Goal: Task Accomplishment & Management: Manage account settings

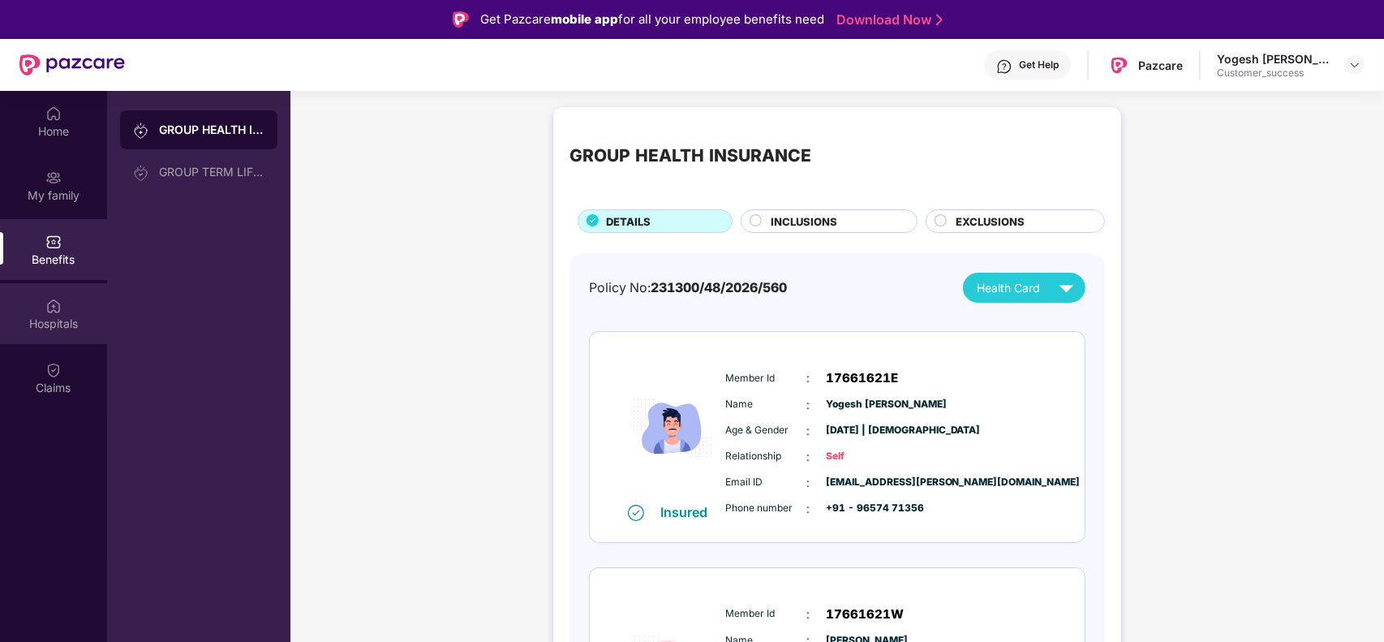
click at [58, 308] on img at bounding box center [53, 306] width 16 height 16
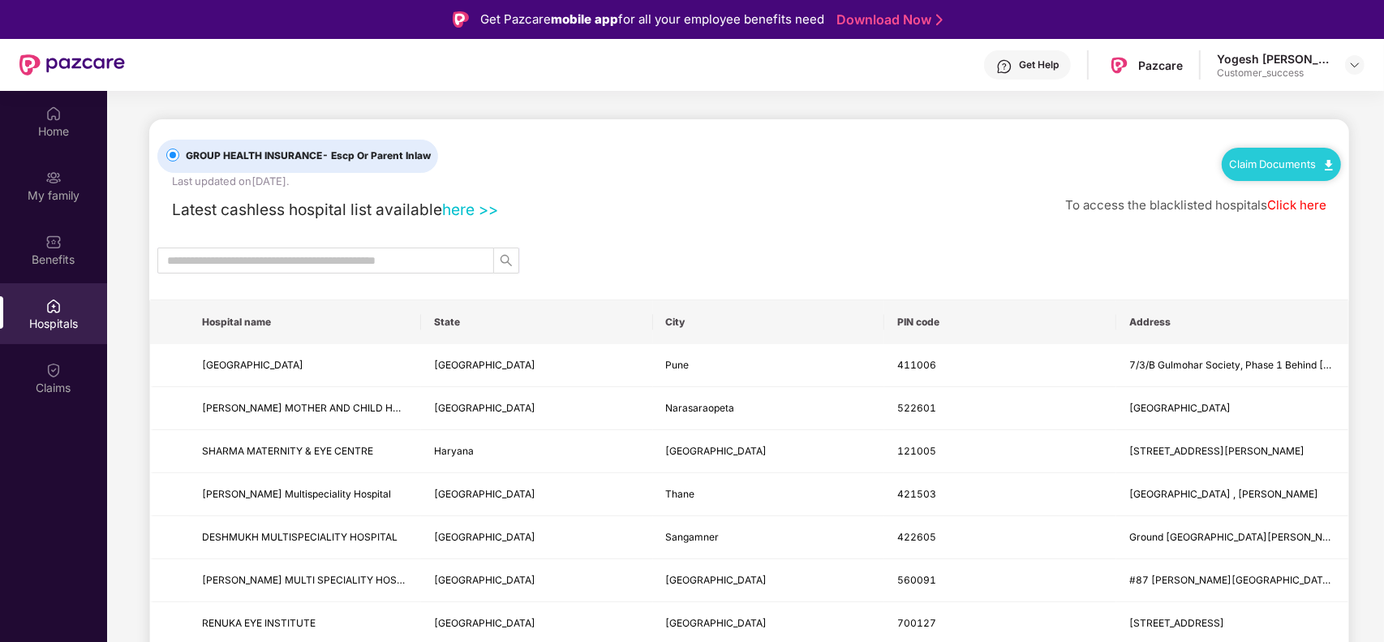
click at [1303, 207] on link "Click here" at bounding box center [1296, 204] width 59 height 15
click at [1354, 73] on div at bounding box center [1354, 64] width 19 height 19
click at [1353, 69] on img at bounding box center [1354, 64] width 13 height 13
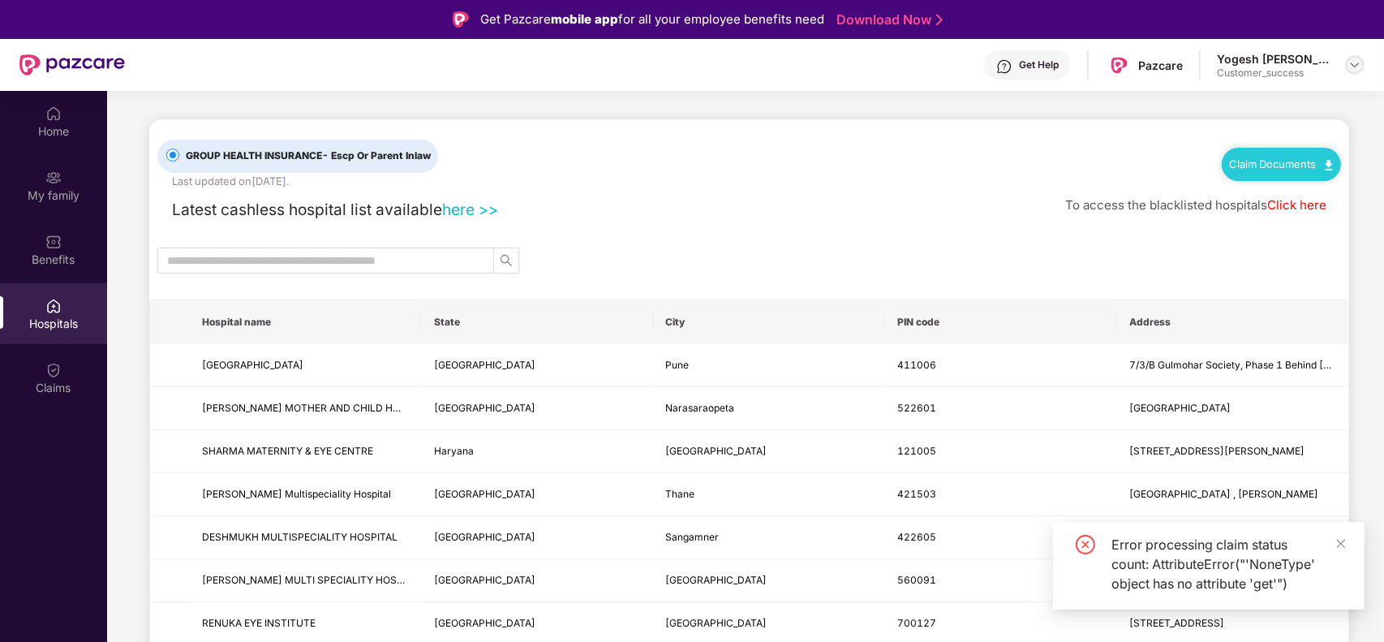
click at [1350, 71] on img at bounding box center [1354, 64] width 13 height 13
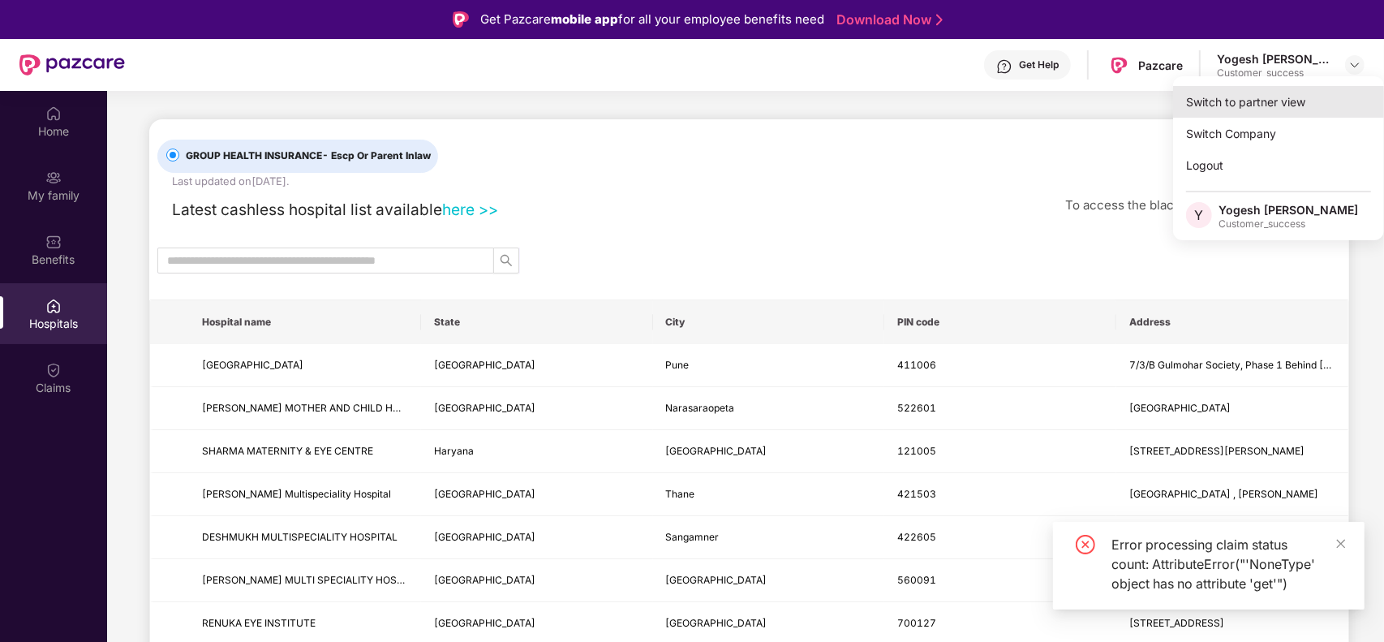
click at [1271, 92] on div "Switch to partner view" at bounding box center [1278, 102] width 211 height 32
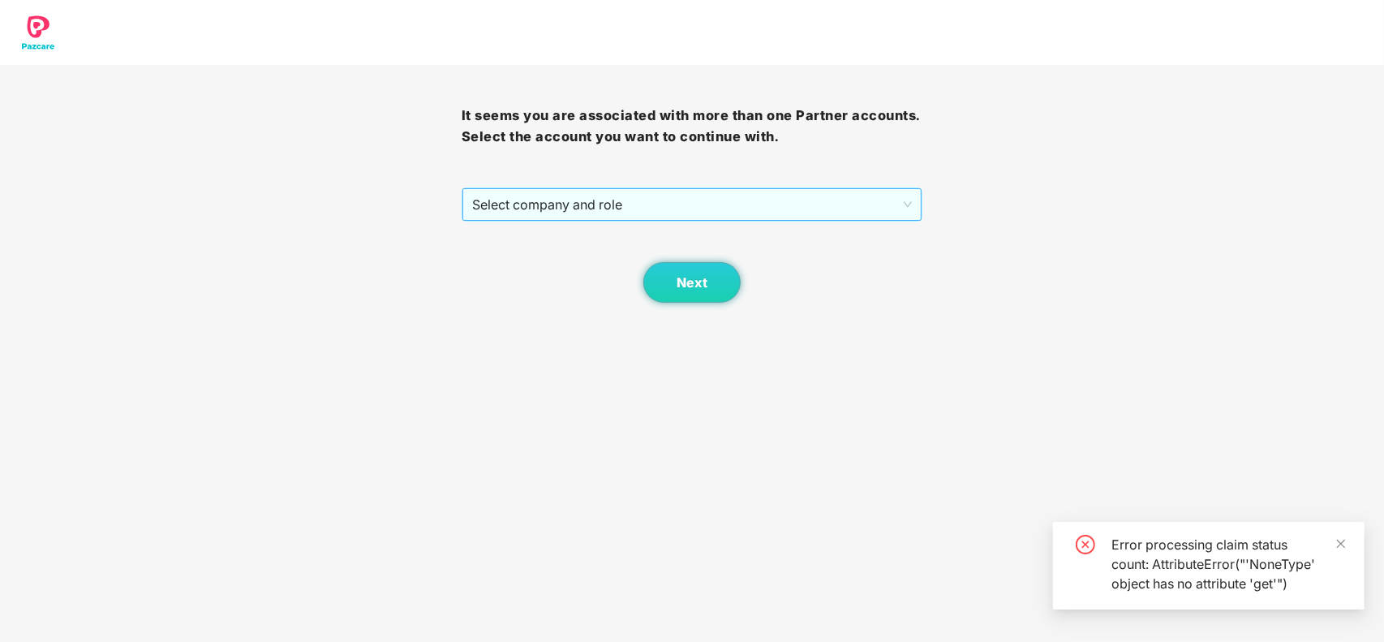
click at [649, 208] on span "Select company and role" at bounding box center [692, 204] width 440 height 31
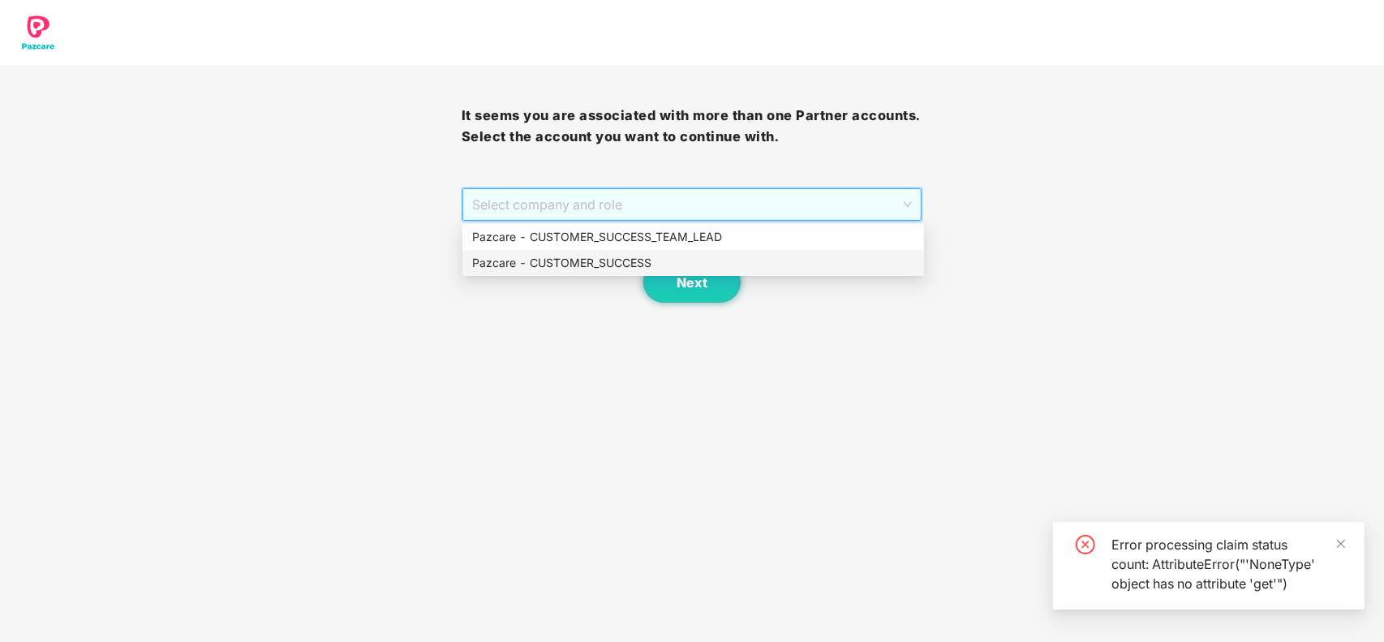
click at [611, 268] on div "Pazcare - CUSTOMER_SUCCESS" at bounding box center [693, 263] width 442 height 18
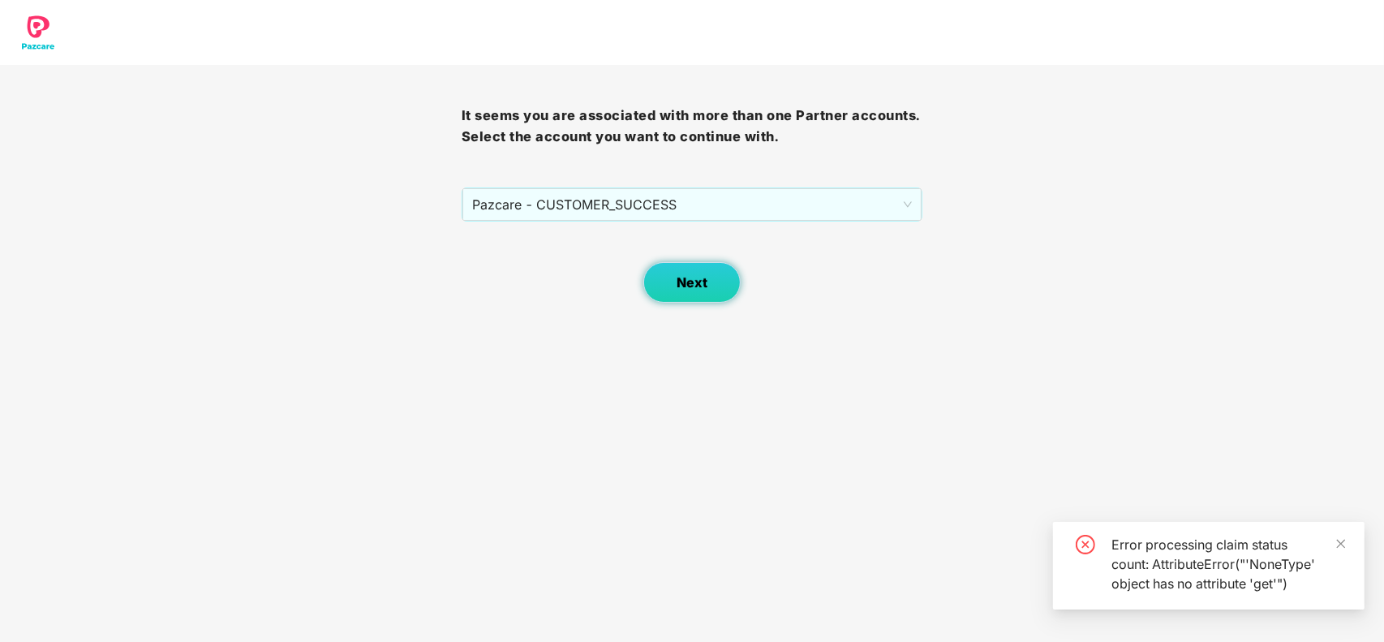
click at [691, 273] on button "Next" at bounding box center [691, 282] width 97 height 41
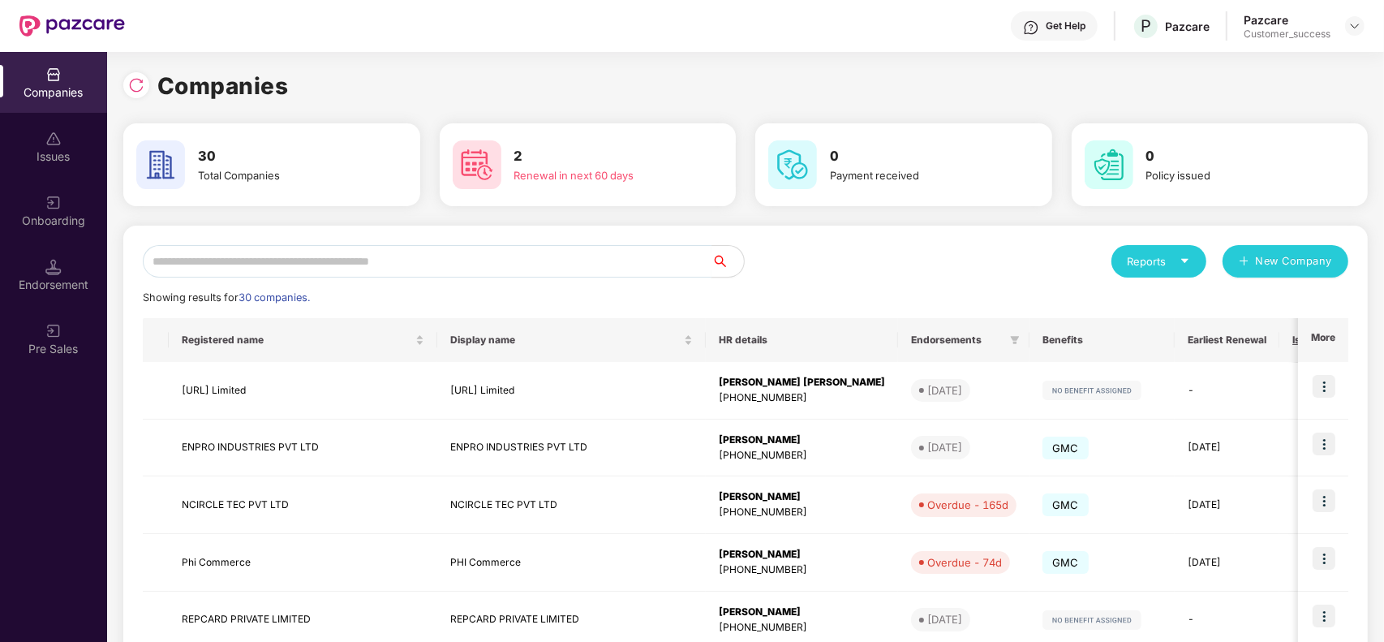
click at [325, 260] on input "text" at bounding box center [427, 261] width 569 height 32
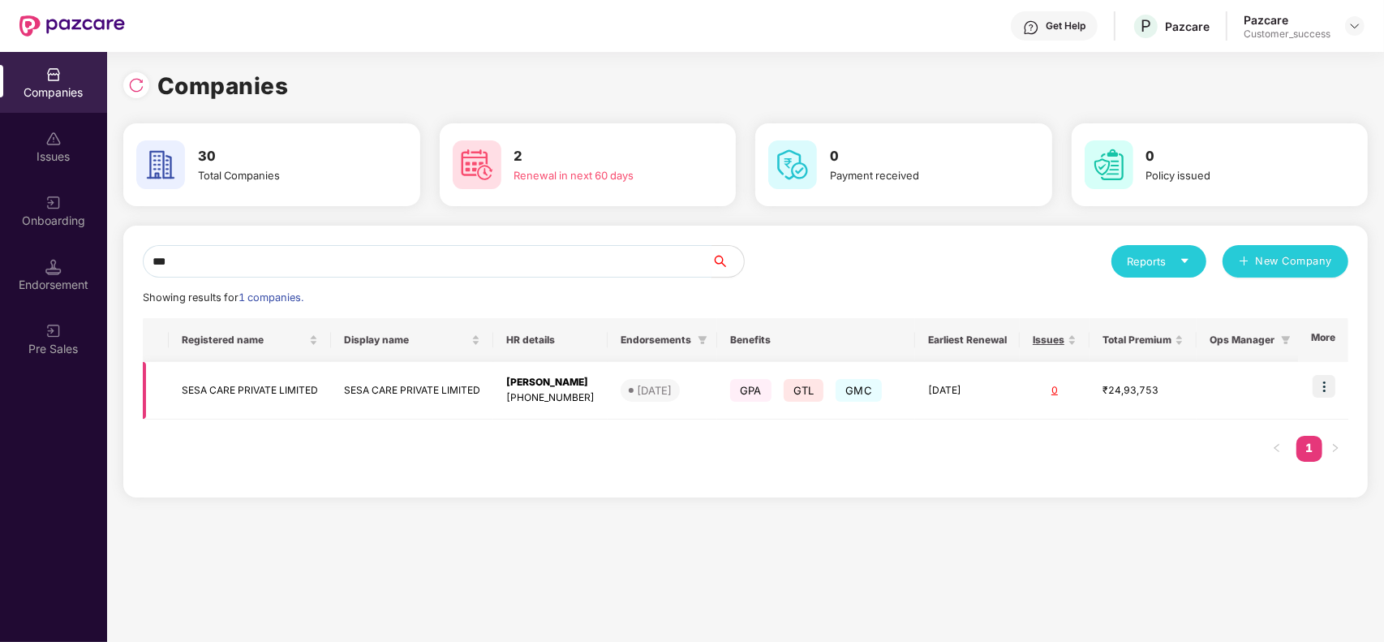
type input "***"
click at [1324, 386] on img at bounding box center [1323, 386] width 23 height 23
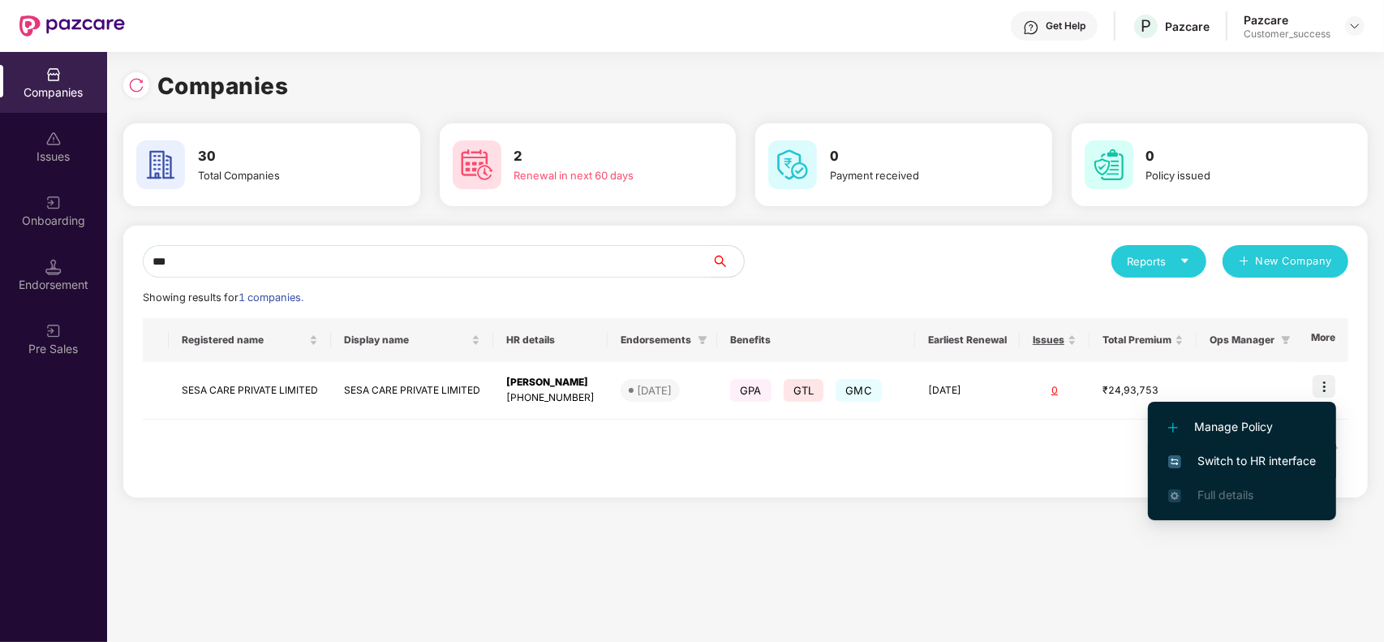
click at [1186, 444] on li "Switch to HR interface" at bounding box center [1242, 461] width 188 height 34
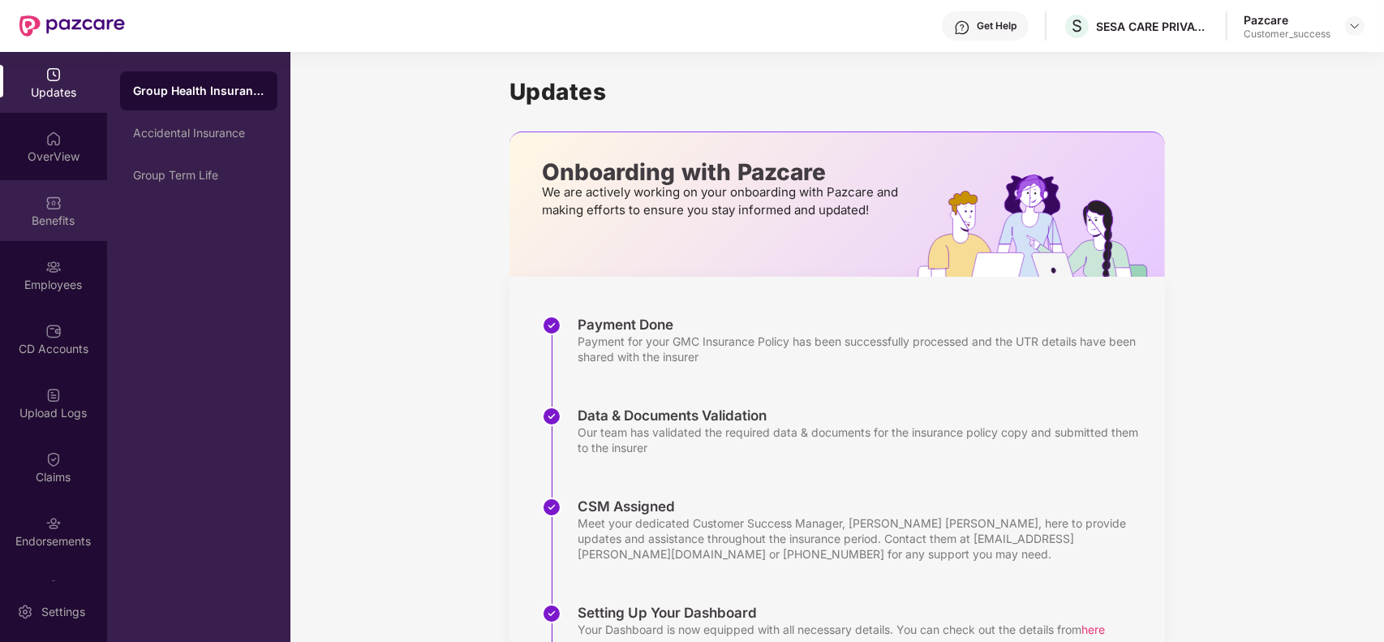
click at [54, 215] on div "Benefits" at bounding box center [53, 220] width 107 height 16
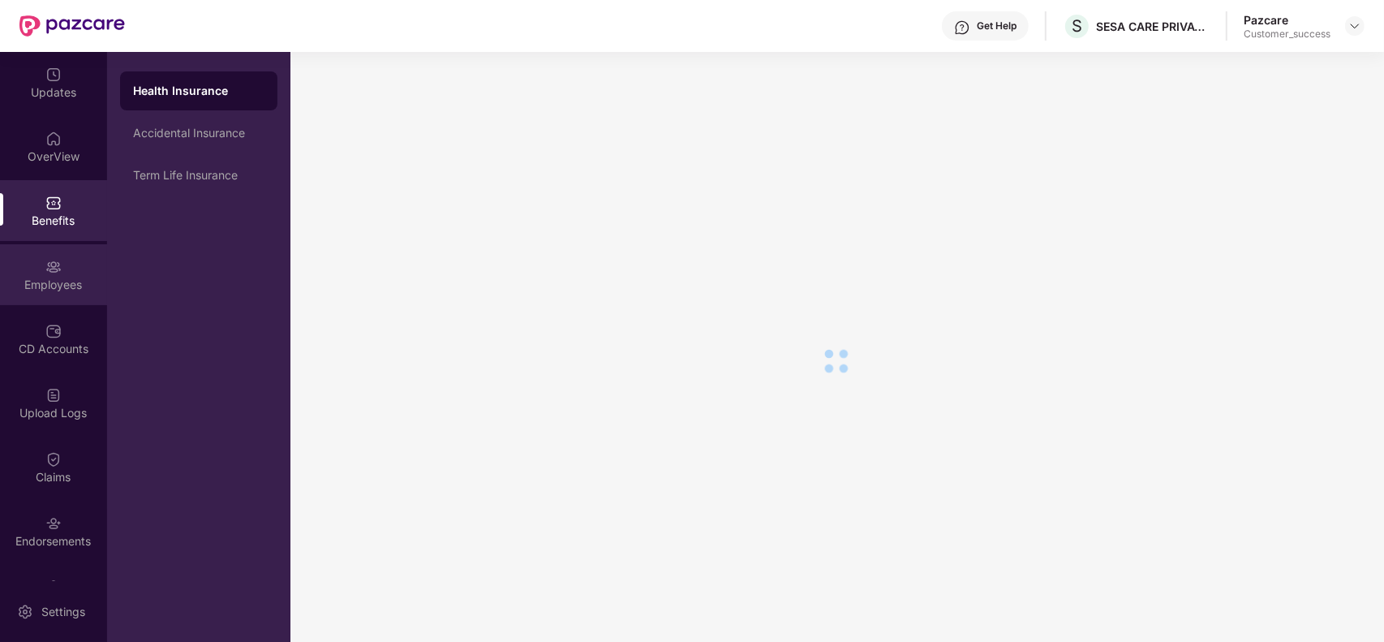
click at [58, 277] on div "Employees" at bounding box center [53, 285] width 107 height 16
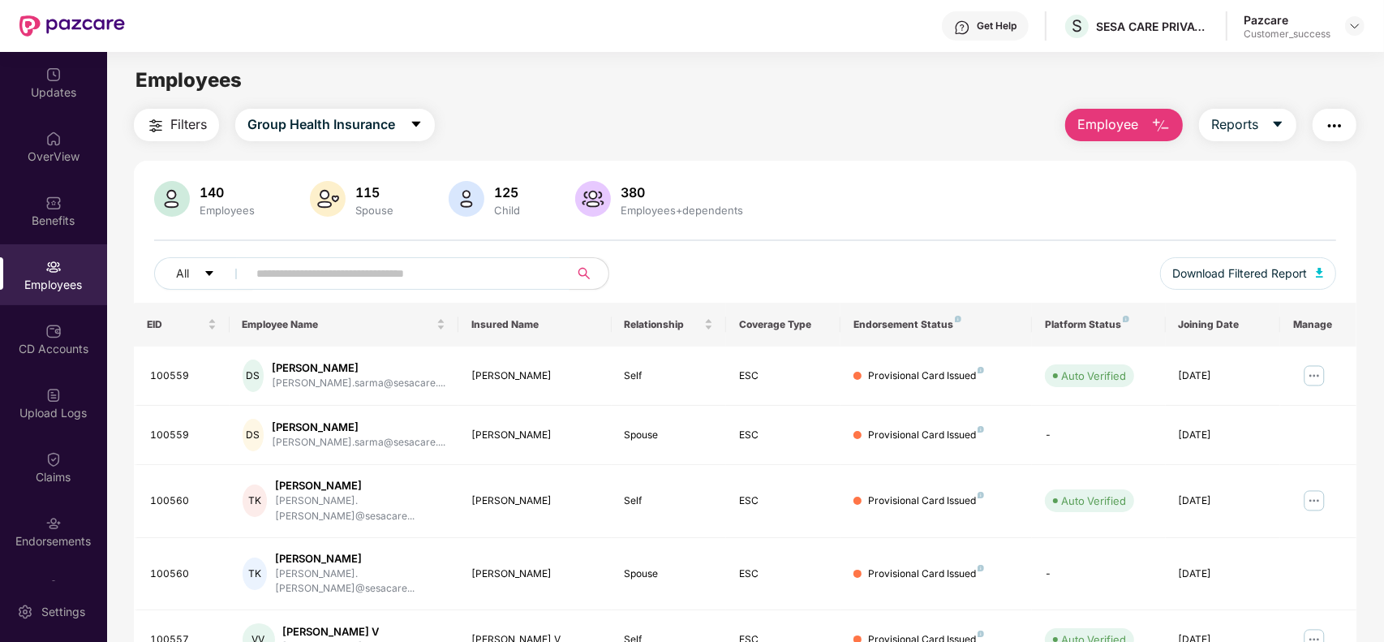
click at [369, 278] on input "text" at bounding box center [401, 273] width 291 height 24
paste input "******"
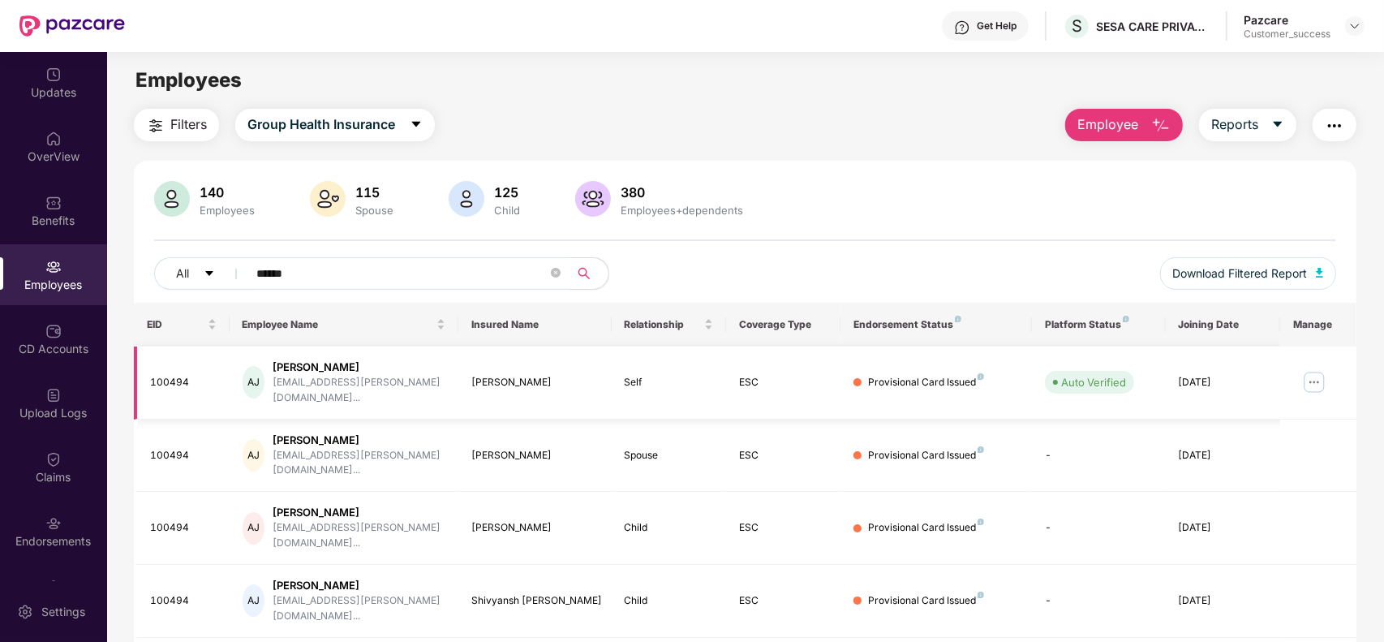
type input "******"
click at [1304, 374] on img at bounding box center [1314, 382] width 26 height 26
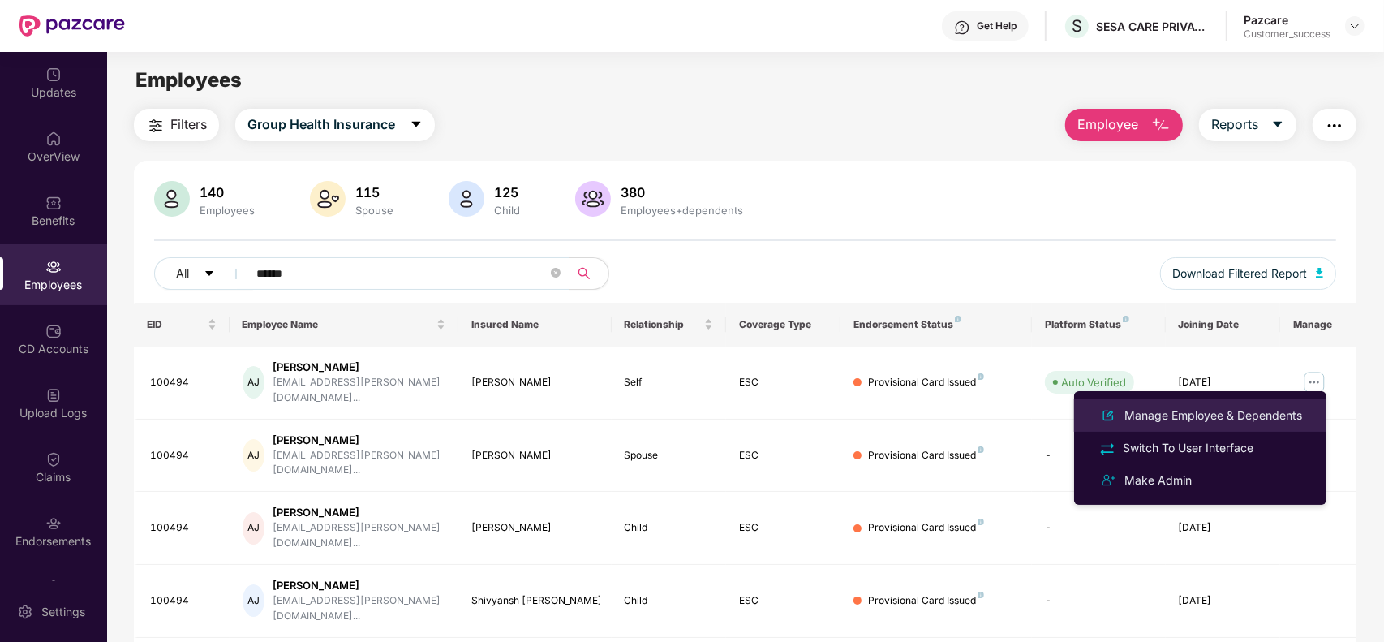
click at [1203, 414] on div "Manage Employee & Dependents" at bounding box center [1213, 415] width 184 height 18
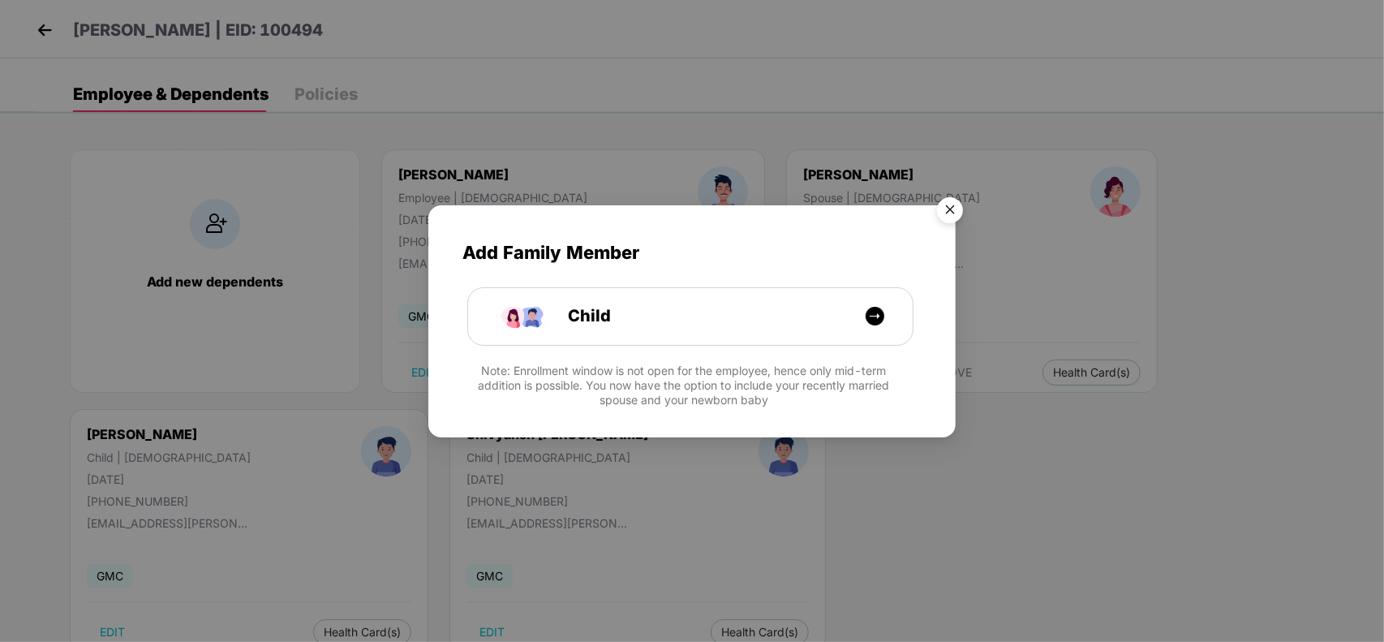
click at [955, 211] on img "Close" at bounding box center [949, 212] width 45 height 45
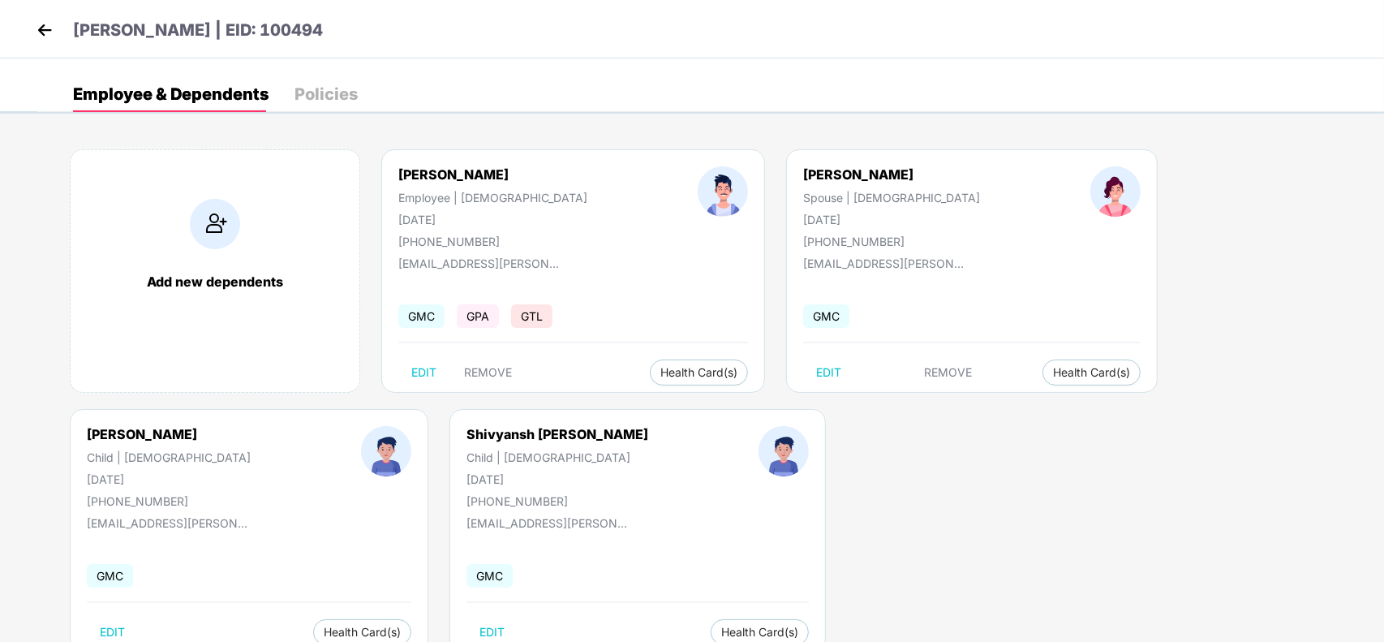
click at [487, 521] on div "Add new dependents [PERSON_NAME] Employee | [DEMOGRAPHIC_DATA] [DATE] [PHONE_NU…" at bounding box center [710, 409] width 1346 height 568
click at [53, 25] on img at bounding box center [44, 30] width 24 height 24
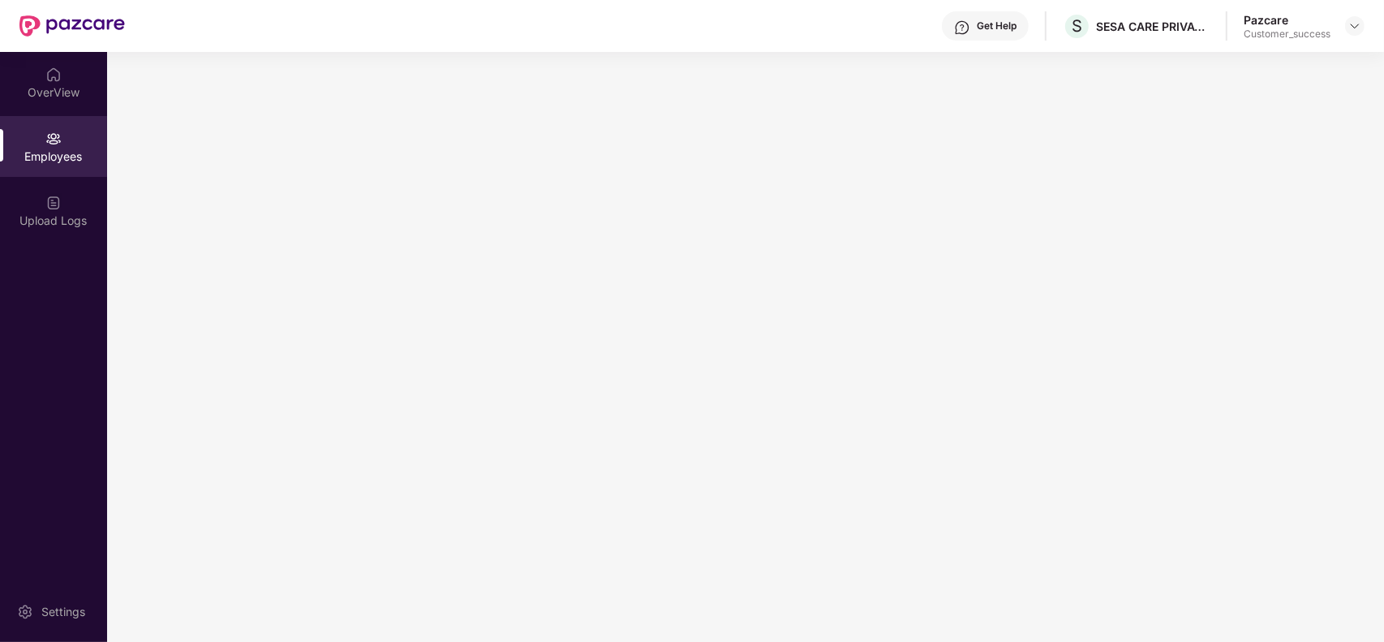
click at [69, 154] on div "Employees" at bounding box center [53, 156] width 107 height 16
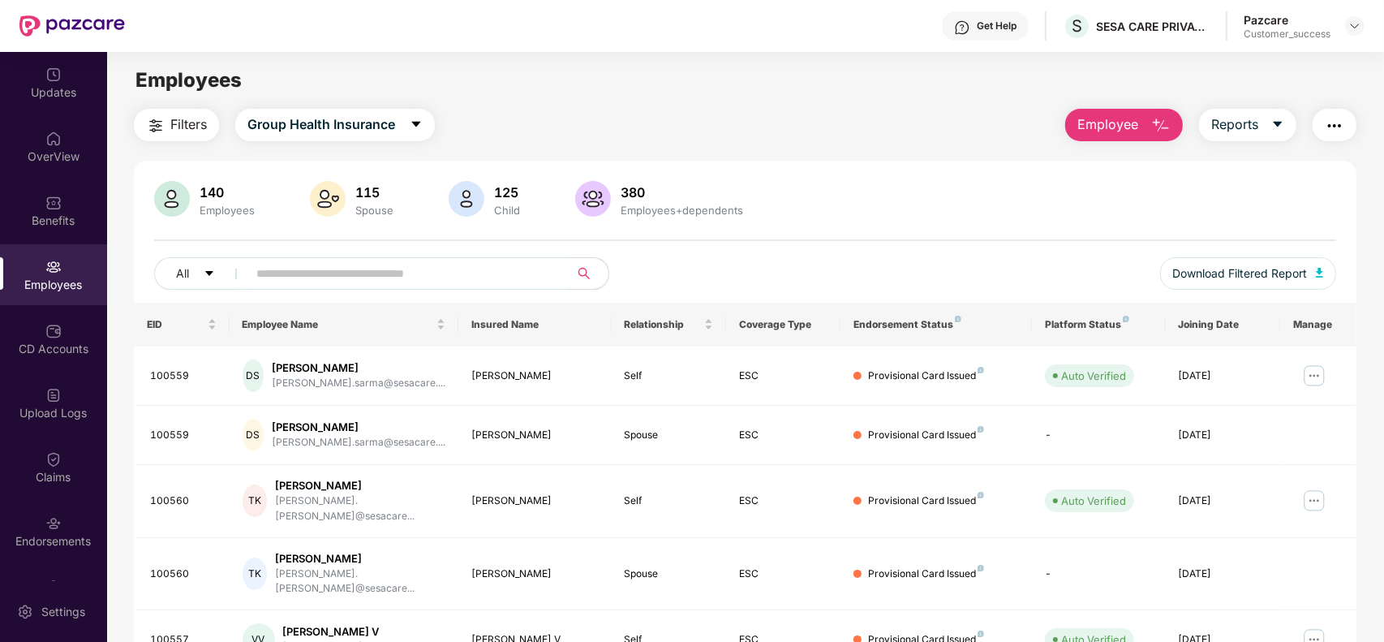
click at [280, 268] on input "text" at bounding box center [401, 273] width 291 height 24
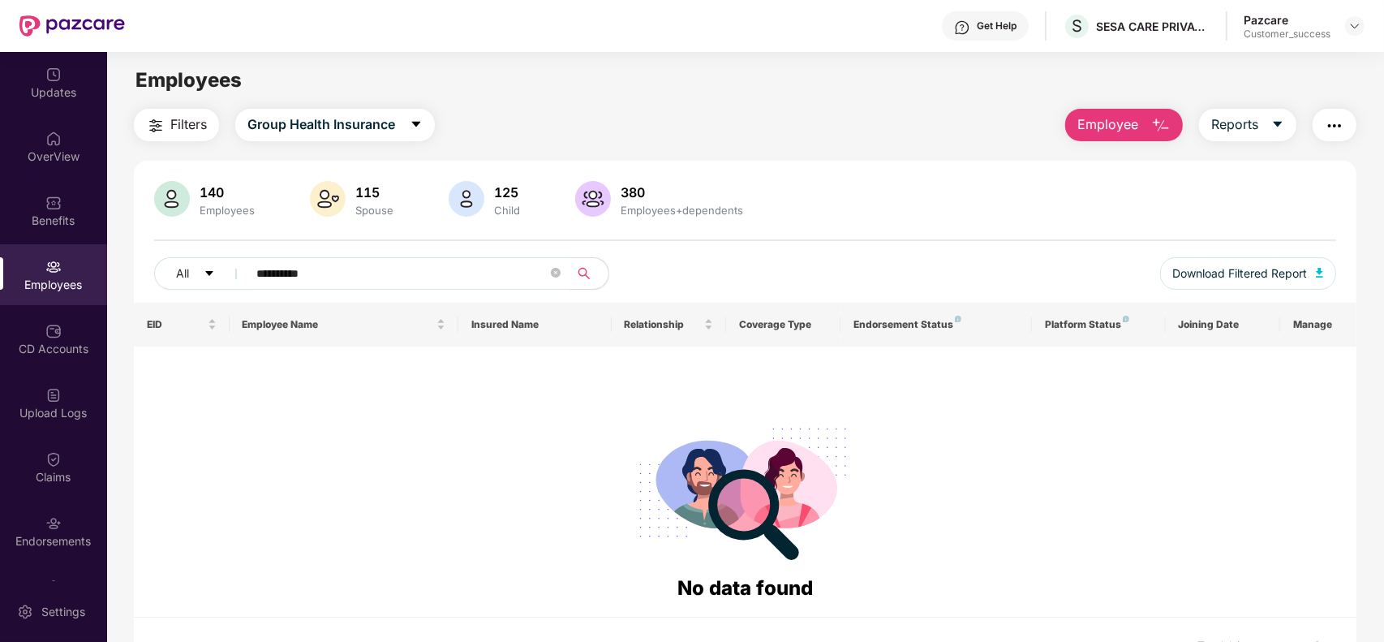
type input "**********"
type input "******"
click at [972, 31] on div "Get Help" at bounding box center [985, 25] width 87 height 29
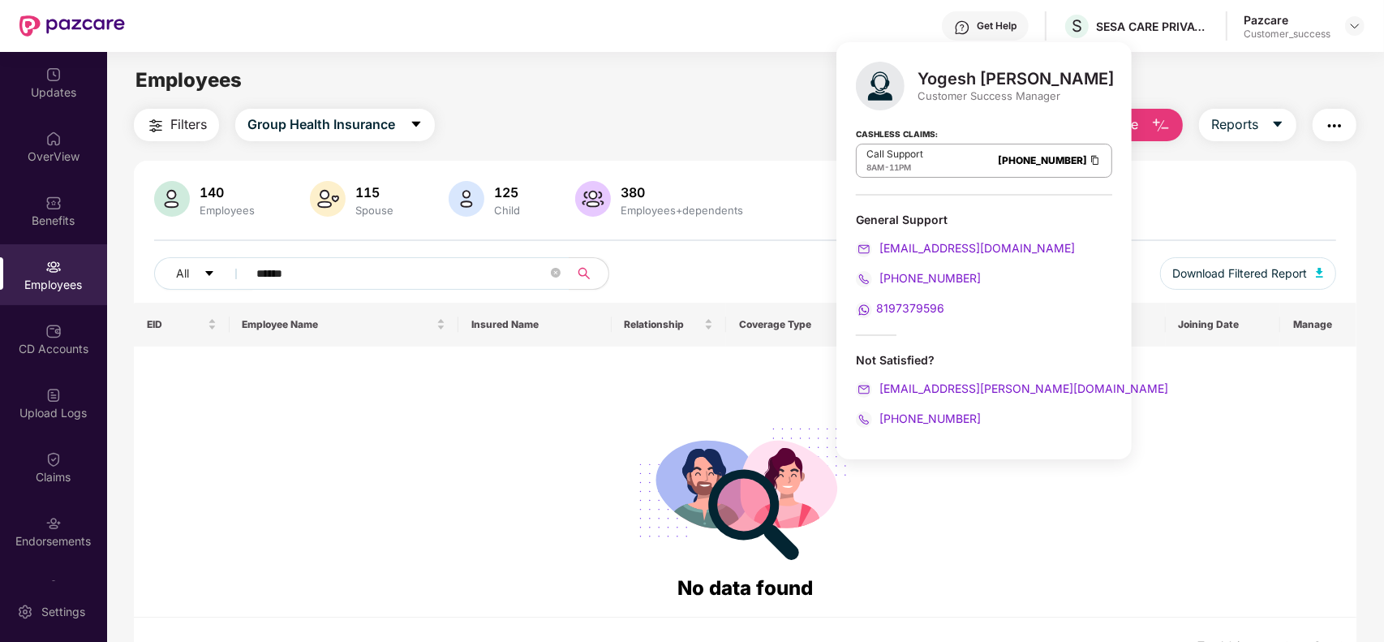
click at [719, 135] on div "Filters Group Health Insurance Employee Reports" at bounding box center [745, 125] width 1222 height 32
